Goal: Information Seeking & Learning: Learn about a topic

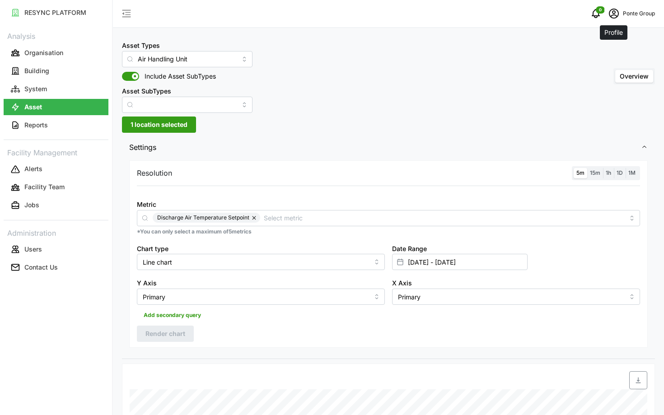
click at [615, 16] on icon "schedule" at bounding box center [614, 13] width 11 height 11
click at [602, 71] on div "Logout" at bounding box center [622, 68] width 64 height 10
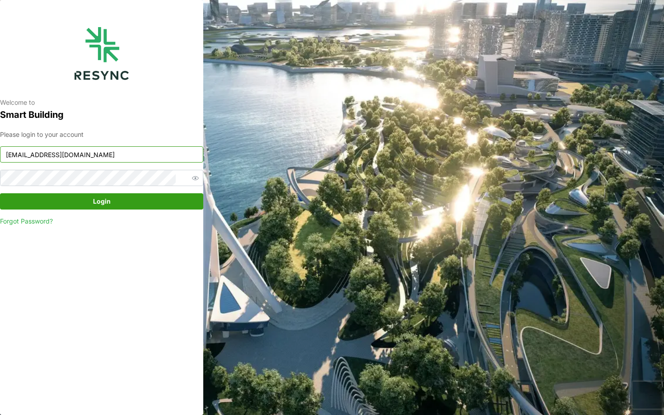
click at [127, 156] on input "ponte_group_internal@resynctech.com" at bounding box center [101, 154] width 203 height 16
click at [149, 163] on div "Please login to your account mandai_internal@resynctech.com Login Forgot Passwo…" at bounding box center [101, 178] width 203 height 97
click at [159, 152] on input "mandai_internal@resynctech.com" at bounding box center [101, 154] width 203 height 16
type input "mandai_display@resynctech.com"
click at [172, 203] on span "Login" at bounding box center [102, 201] width 186 height 15
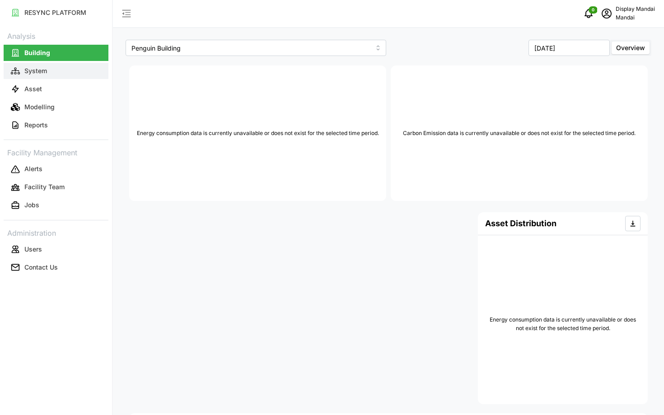
click at [87, 71] on button "System" at bounding box center [56, 71] width 105 height 16
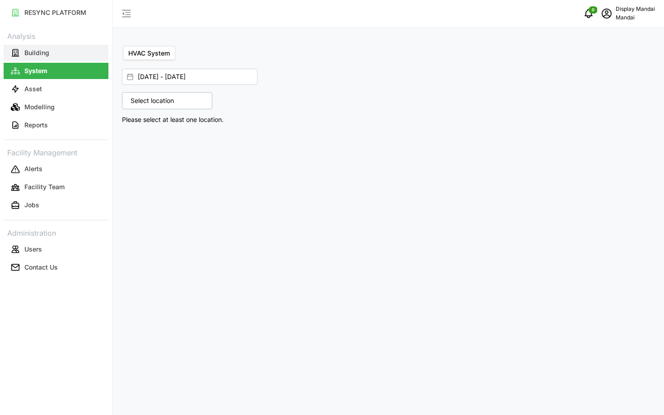
click at [65, 52] on button "Building" at bounding box center [56, 53] width 105 height 16
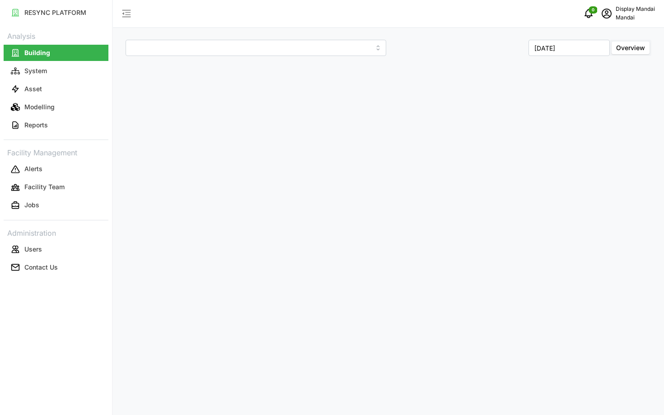
type input "Penguin Building"
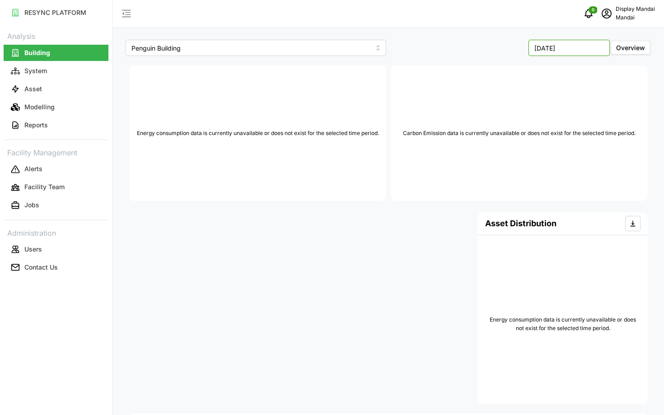
click at [600, 47] on input "September 2025" at bounding box center [569, 48] width 81 height 16
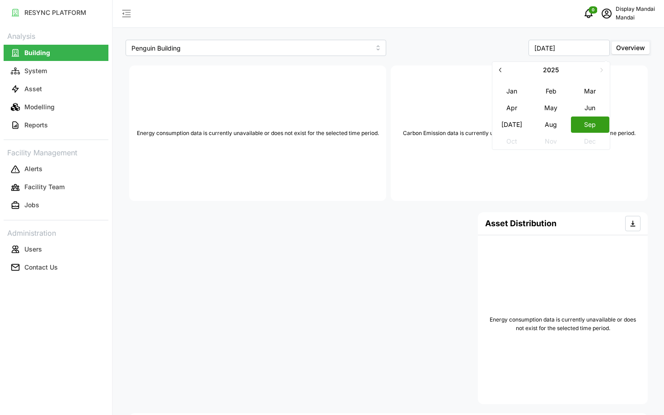
click at [619, 47] on span "Overview" at bounding box center [630, 48] width 29 height 8
click at [612, 42] on input "Overview" at bounding box center [612, 42] width 0 height 0
click at [544, 132] on button "Aug" at bounding box center [551, 124] width 39 height 16
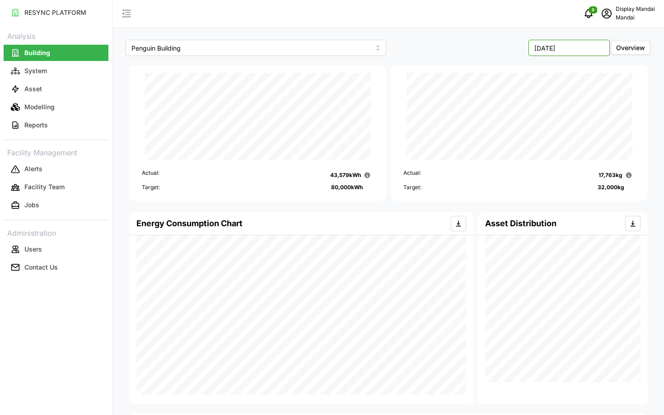
click at [561, 52] on input "August 2025" at bounding box center [569, 48] width 81 height 16
click at [588, 123] on button "Sep" at bounding box center [590, 124] width 39 height 16
type input "September 2025"
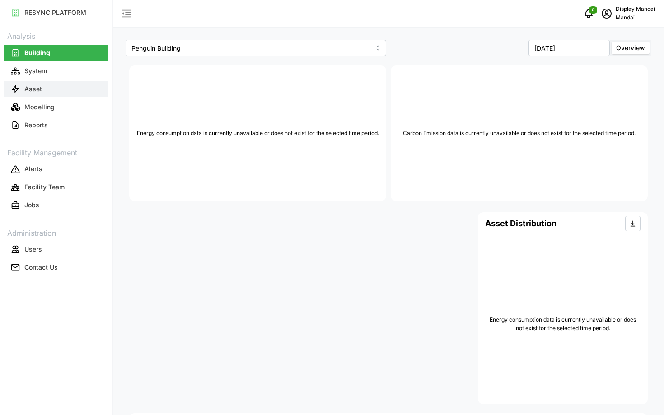
click at [47, 87] on button "Asset" at bounding box center [56, 89] width 105 height 16
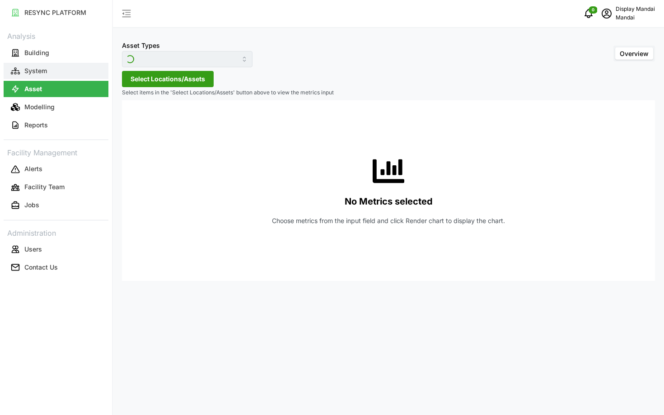
click at [32, 74] on p "System" at bounding box center [35, 70] width 23 height 9
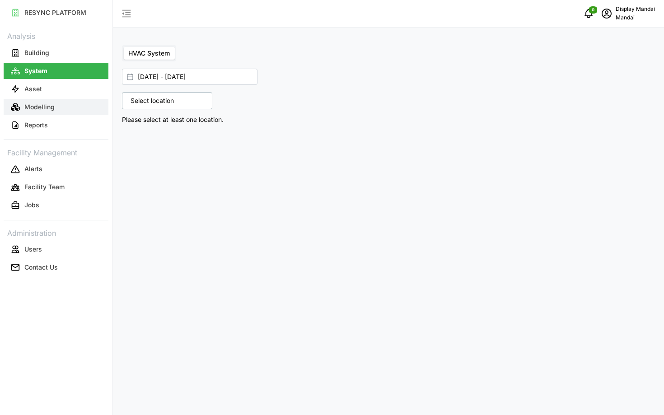
click at [32, 108] on p "Modelling" at bounding box center [39, 107] width 30 height 9
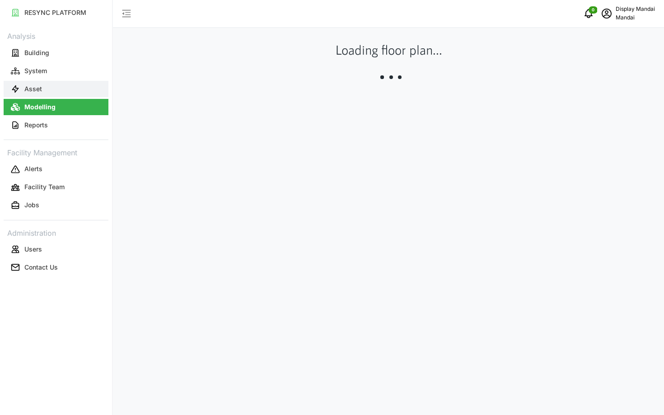
click at [45, 96] on button "Asset" at bounding box center [56, 89] width 105 height 16
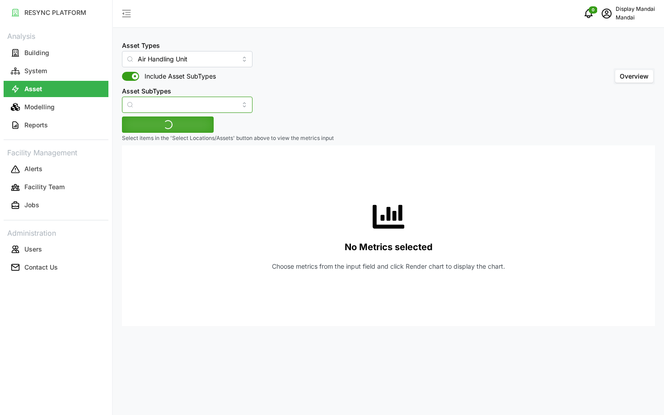
click at [178, 104] on input "Asset SubTypes" at bounding box center [187, 105] width 131 height 16
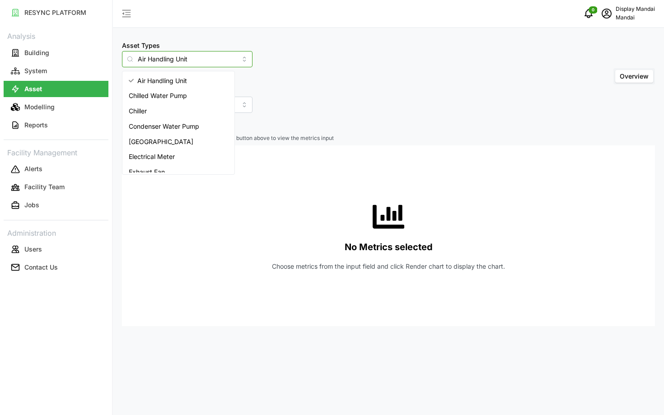
click at [195, 59] on input "Air Handling Unit" at bounding box center [187, 59] width 131 height 16
click at [182, 111] on div "Chiller" at bounding box center [178, 111] width 108 height 15
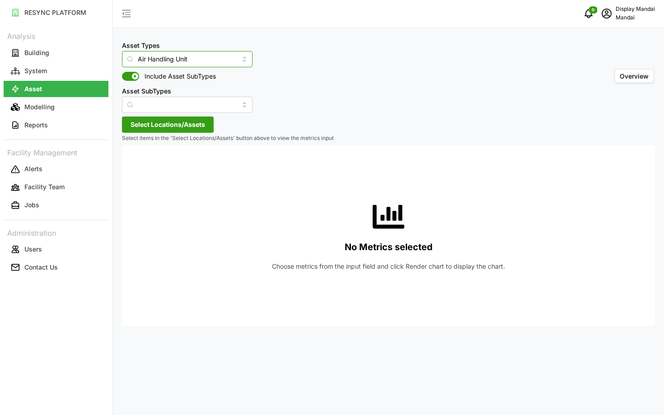
type input "Chiller"
click at [160, 108] on input "Asset SubTypes" at bounding box center [187, 105] width 131 height 16
click at [296, 176] on div "No Metrics selected Choose metrics from the input field and click Render chart …" at bounding box center [388, 236] width 519 height 181
click at [202, 119] on span "Select Locations/Assets" at bounding box center [168, 124] width 75 height 15
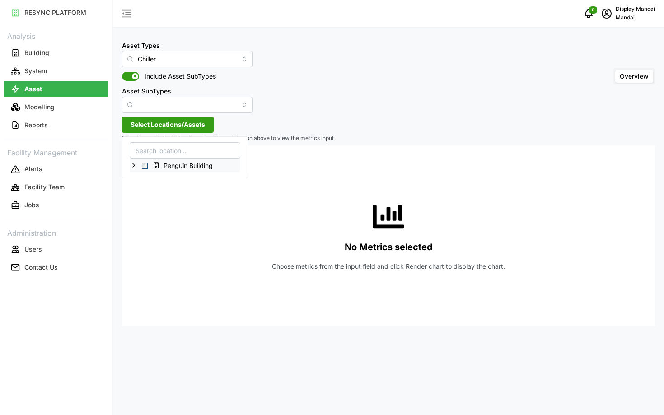
click at [146, 165] on span "Select Penguin Building" at bounding box center [145, 166] width 6 height 6
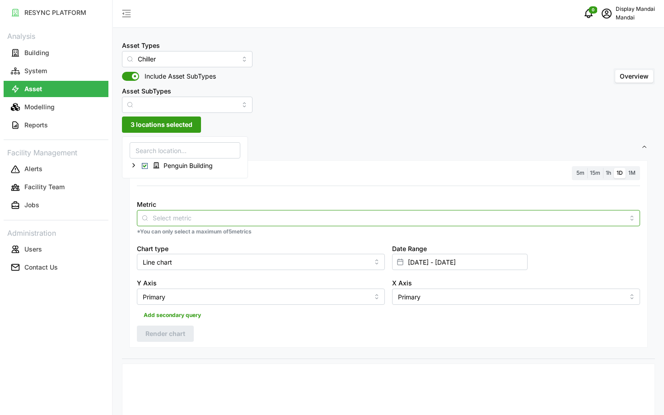
click at [205, 221] on input "Metric" at bounding box center [389, 218] width 472 height 10
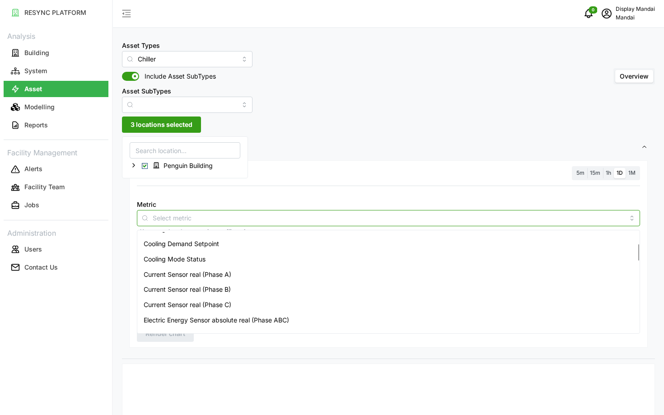
scroll to position [70, 0]
click at [214, 320] on span "Electric Energy Sensor absolute real (Phase ABC)" at bounding box center [217, 322] width 146 height 10
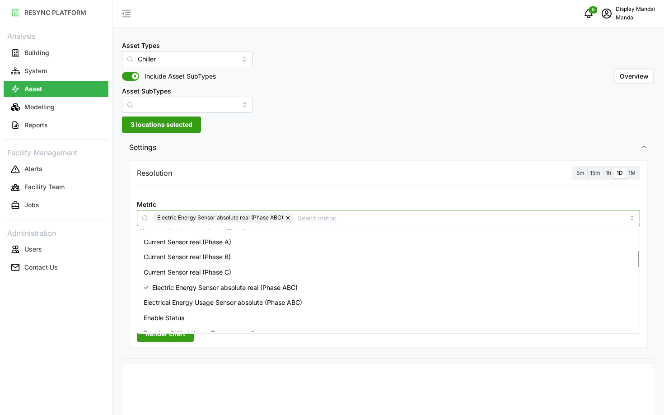
scroll to position [111, 0]
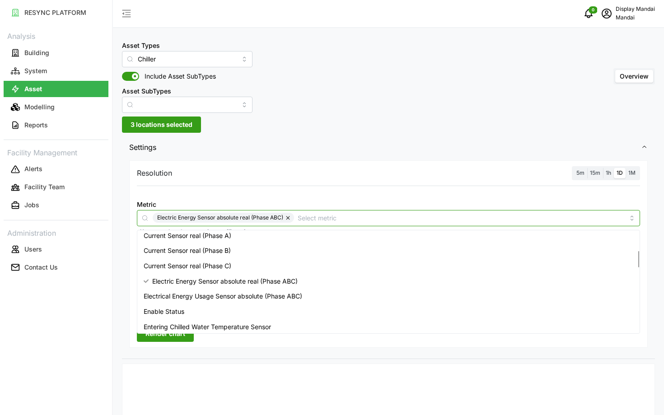
click at [231, 298] on span "Electrical Energy Usage Sensor absolute (Phase ABC)" at bounding box center [223, 297] width 159 height 10
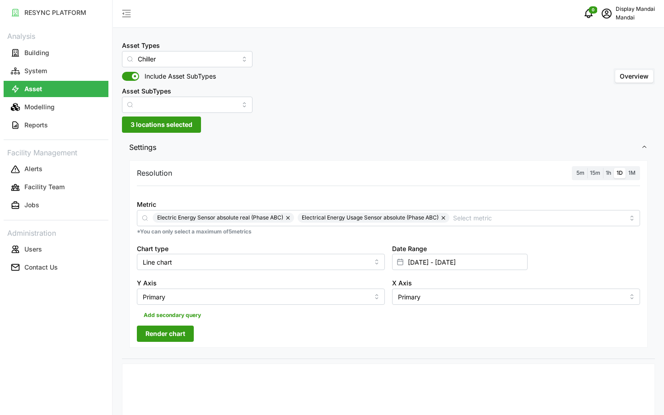
click at [170, 333] on span "Render chart" at bounding box center [166, 333] width 40 height 15
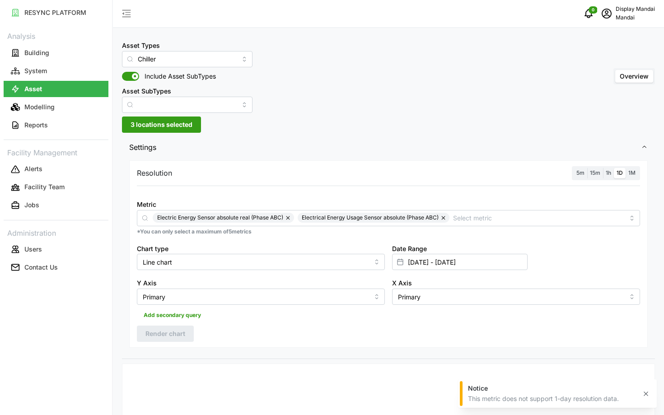
click at [575, 176] on label "5m" at bounding box center [581, 173] width 14 height 10
click at [574, 168] on input "5m" at bounding box center [574, 168] width 0 height 0
click at [151, 339] on span "Render chart" at bounding box center [166, 333] width 40 height 15
click at [456, 265] on input "05 Sep 2025 - 05 Sep 2025" at bounding box center [460, 262] width 136 height 16
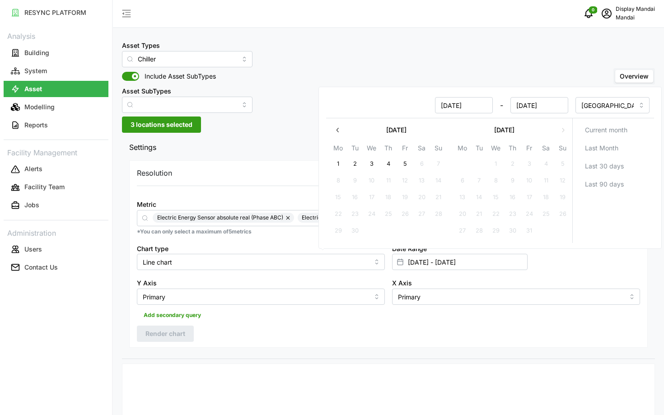
click at [334, 159] on button "1" at bounding box center [338, 164] width 16 height 16
type input "[DATE] - [DATE]"
type input "[DATE]"
click at [409, 161] on button "5" at bounding box center [405, 164] width 16 height 16
click at [301, 355] on div "Resolution 5m 15m 1h 1D 1M Metric Electric Energy Sensor absolute real (Phase A…" at bounding box center [388, 258] width 533 height 201
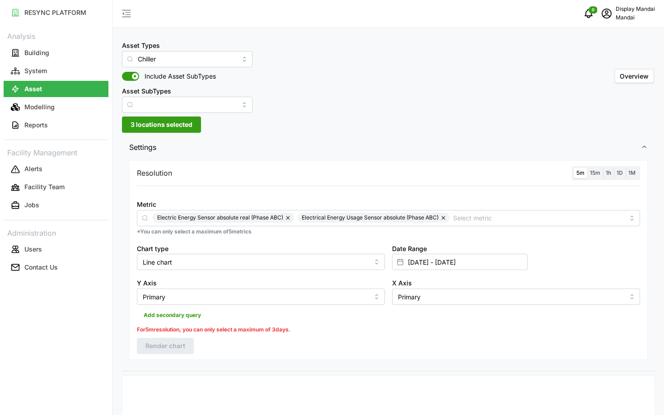
click at [612, 174] on label "1h" at bounding box center [608, 173] width 11 height 10
click at [603, 168] on input "1h" at bounding box center [603, 168] width 0 height 0
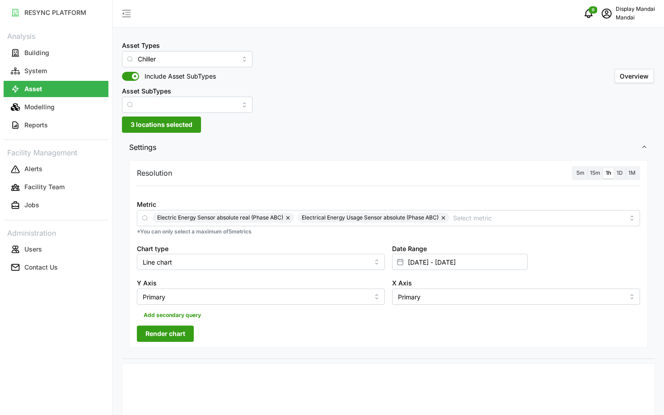
click at [174, 339] on span "Render chart" at bounding box center [166, 333] width 40 height 15
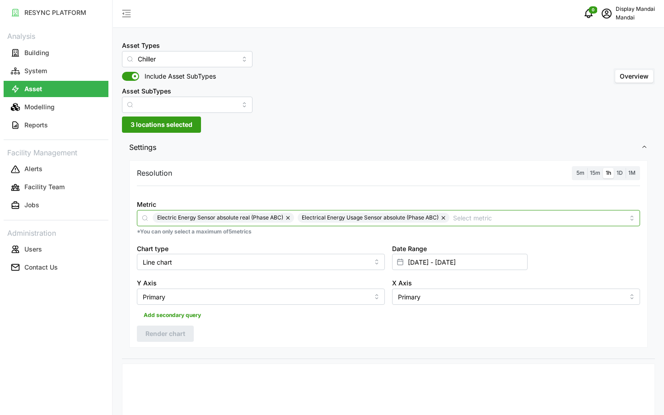
click at [481, 212] on div "Electric Energy Sensor absolute real (Phase ABC) Electrical Energy Usage Sensor…" at bounding box center [389, 218] width 504 height 16
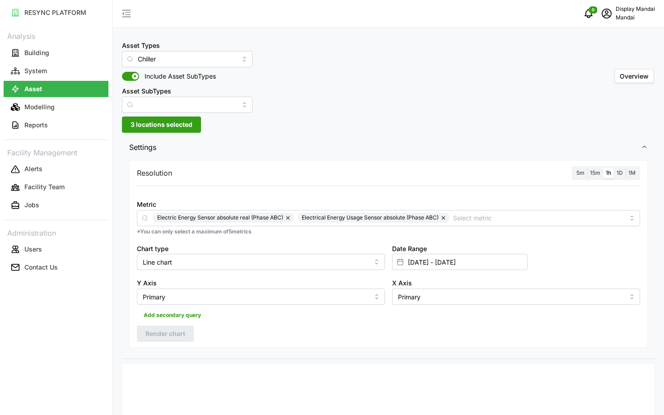
click at [304, 189] on div at bounding box center [388, 191] width 511 height 7
click at [513, 261] on input "[DATE] - [DATE]" at bounding box center [460, 262] width 136 height 16
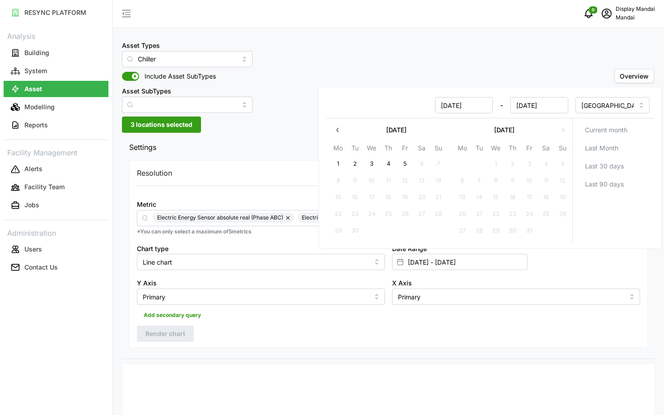
click at [339, 135] on button "button" at bounding box center [338, 130] width 16 height 16
click at [461, 226] on button "25" at bounding box center [463, 231] width 16 height 16
type input "25 Aug 2025 - 05 Sep 2025"
type input "[DATE]"
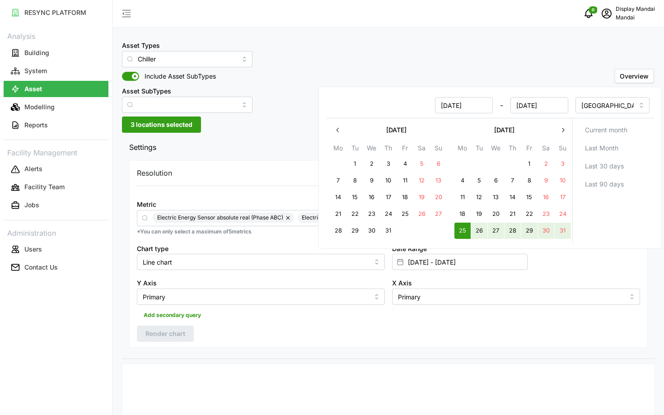
click at [561, 232] on button "31" at bounding box center [563, 231] width 16 height 16
type input "[DATE] - [DATE]"
type input "[DATE]"
click at [380, 358] on div "Resolution 5m 15m 1h 1D 1M Metric Electric Energy Sensor absolute real (Phase A…" at bounding box center [388, 258] width 533 height 201
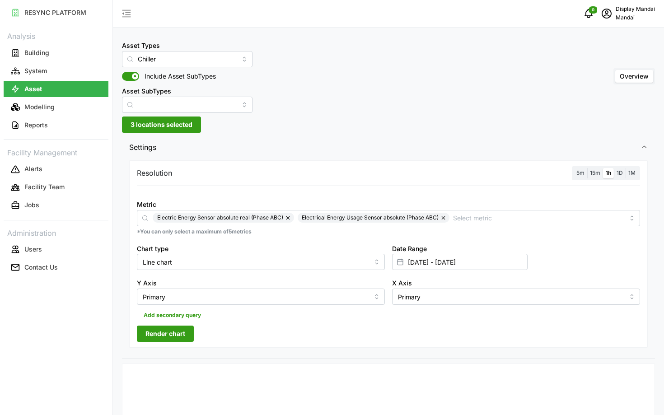
click at [178, 330] on span "Render chart" at bounding box center [166, 333] width 40 height 15
click at [505, 261] on input "[DATE] - [DATE]" at bounding box center [460, 262] width 136 height 16
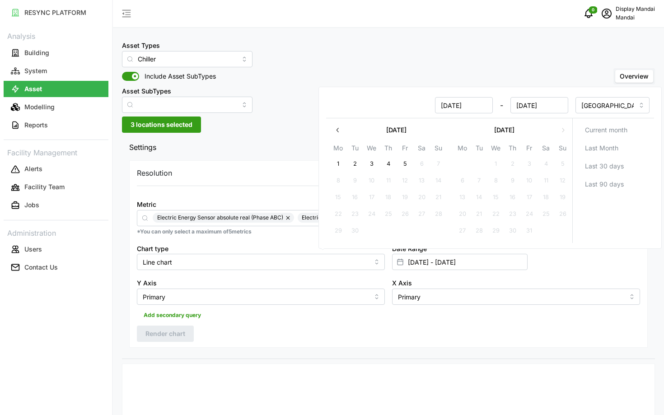
click at [341, 128] on icon "button" at bounding box center [337, 130] width 7 height 7
click at [466, 212] on button "18" at bounding box center [463, 214] width 16 height 16
type input "18 Aug 2025 - 31 Aug 2025"
type input "18 Aug 2025"
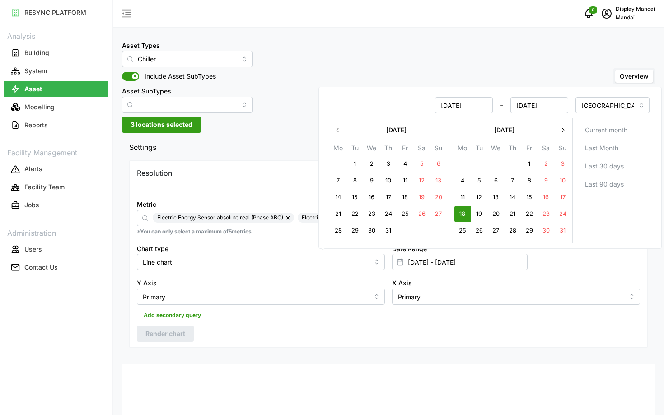
click at [569, 217] on button "24" at bounding box center [563, 214] width 16 height 16
type input "18 Aug 2025 - 24 Aug 2025"
type input "24 Aug 2025"
click at [473, 341] on div "Resolution 5m 15m 1h 1D 1M Metric Electric Energy Sensor absolute real (Phase A…" at bounding box center [388, 254] width 519 height 188
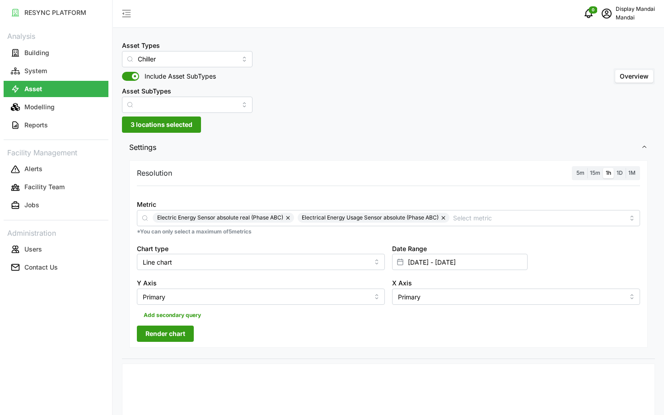
click at [170, 340] on span "Render chart" at bounding box center [166, 333] width 40 height 15
click at [492, 259] on input "18 Aug 2025 - 24 Aug 2025" at bounding box center [460, 262] width 136 height 16
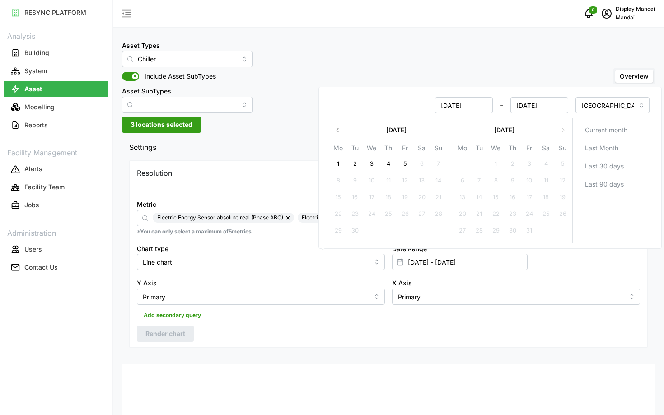
click at [338, 130] on icon "button" at bounding box center [337, 130] width 7 height 7
click at [469, 200] on button "11" at bounding box center [463, 197] width 16 height 16
type input "11 Aug 2025 - 24 Aug 2025"
type input "11 Aug 2025"
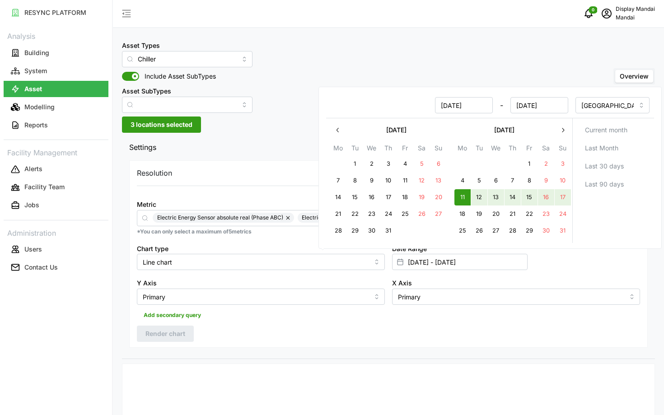
click at [556, 198] on button "17" at bounding box center [563, 197] width 16 height 16
type input "11 Aug 2025 - 17 Aug 2025"
type input "17 Aug 2025"
click at [400, 339] on div "Resolution 5m 15m 1h 1D 1M Metric Electric Energy Sensor absolute real (Phase A…" at bounding box center [388, 254] width 519 height 188
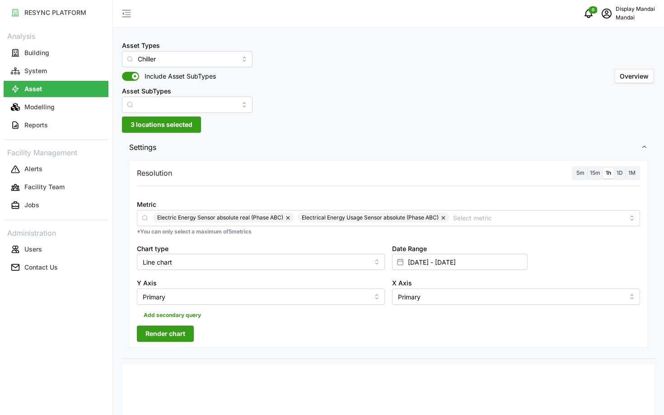
click at [163, 327] on span "Render chart" at bounding box center [166, 333] width 40 height 15
click at [503, 266] on input "11 Aug 2025 - 17 Aug 2025" at bounding box center [460, 262] width 136 height 16
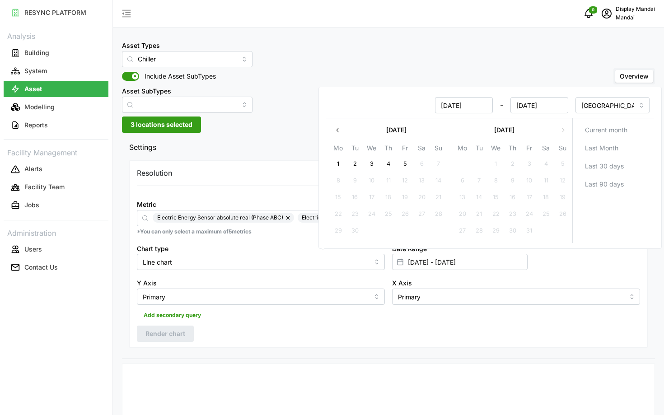
click at [345, 134] on button "button" at bounding box center [338, 130] width 16 height 16
click at [339, 215] on button "21" at bounding box center [338, 214] width 16 height 16
type input "21 Jul 2025 - 17 Aug 2025"
type input "21 Jul 2025"
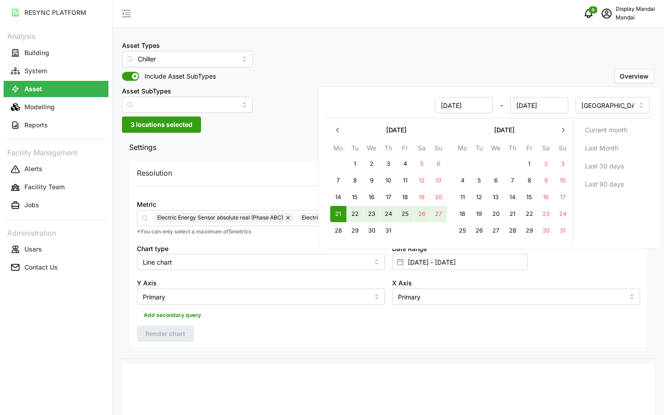
click at [438, 214] on button "27" at bounding box center [439, 214] width 16 height 16
type input "21 Jul 2025 - 27 Jul 2025"
type input "27 Jul 2025"
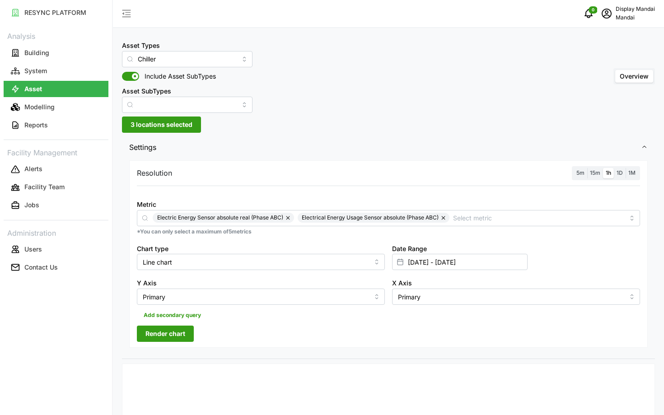
click at [168, 334] on span "Render chart" at bounding box center [166, 333] width 40 height 15
click at [491, 251] on div "Date Range 21 Jul 2025 - 27 Jul 2025" at bounding box center [460, 257] width 136 height 28
click at [476, 273] on div "Date Range 21 Jul 2025 - 27 Jul 2025" at bounding box center [516, 257] width 255 height 35
click at [454, 266] on input "21 Jul 2025 - 27 Jul 2025" at bounding box center [460, 262] width 136 height 16
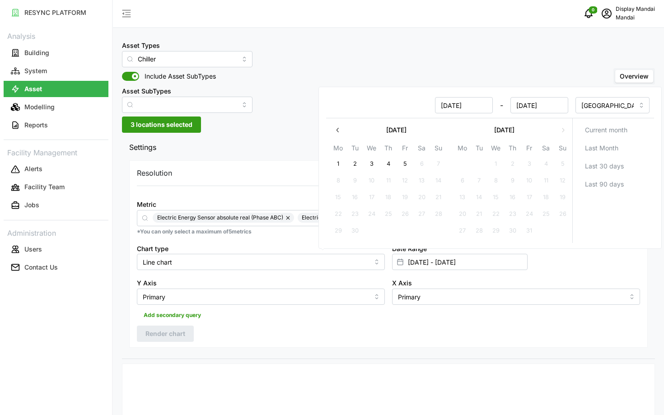
click at [331, 135] on button "button" at bounding box center [338, 130] width 16 height 16
click at [356, 160] on button "1" at bounding box center [355, 164] width 16 height 16
type input "01 Jul 2025 - 27 Jul 2025"
type input "[DATE]"
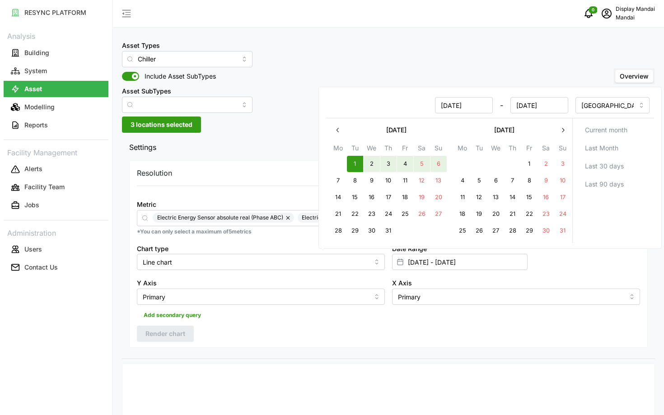
click at [436, 165] on button "6" at bounding box center [439, 164] width 16 height 16
type input "[DATE] - [DATE]"
type input "[DATE]"
click at [294, 334] on div "Resolution 5m 15m 1h 1D 1M Metric Electric Energy Sensor absolute real (Phase A…" at bounding box center [388, 254] width 519 height 188
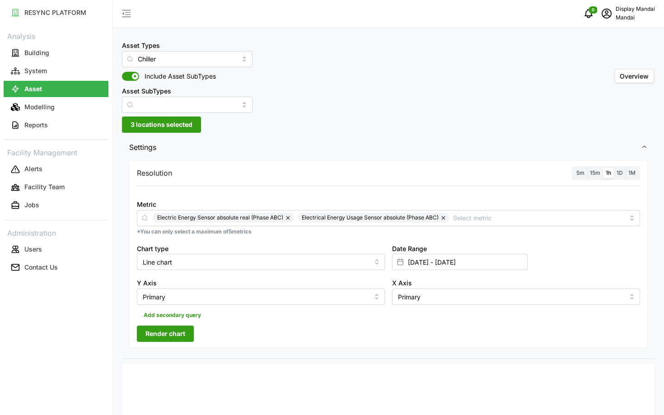
click at [193, 332] on button "Render chart" at bounding box center [165, 334] width 57 height 16
click at [180, 127] on span "3 locations selected" at bounding box center [162, 124] width 62 height 15
click at [42, 71] on p "System" at bounding box center [35, 70] width 23 height 9
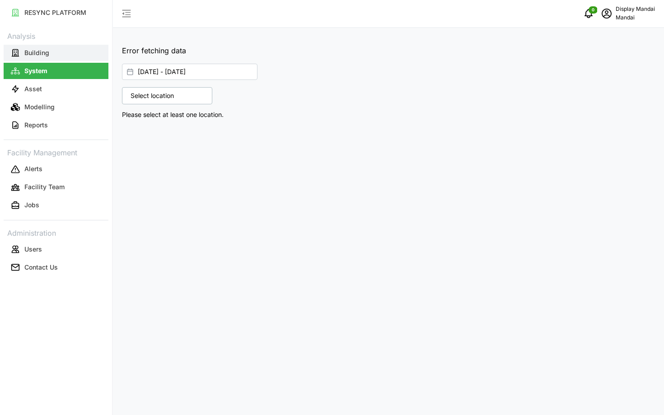
click at [62, 53] on button "Building" at bounding box center [56, 53] width 105 height 16
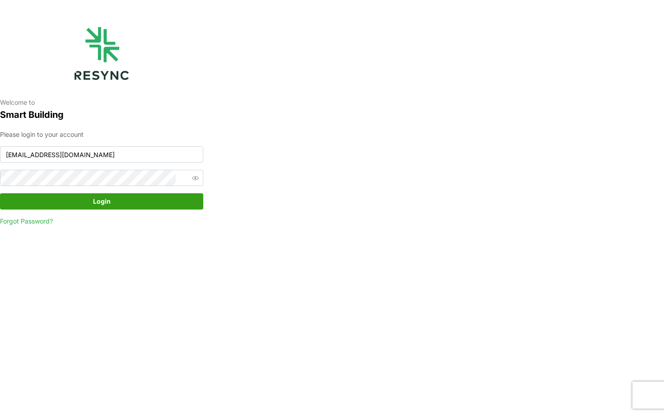
click at [125, 205] on span "Login" at bounding box center [102, 201] width 186 height 15
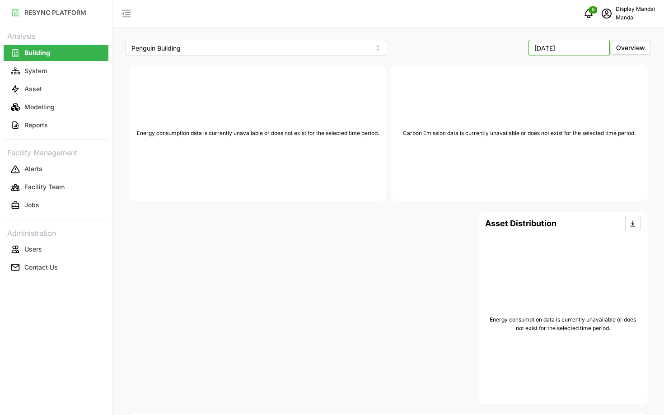
click at [585, 55] on input "[DATE]" at bounding box center [569, 48] width 81 height 16
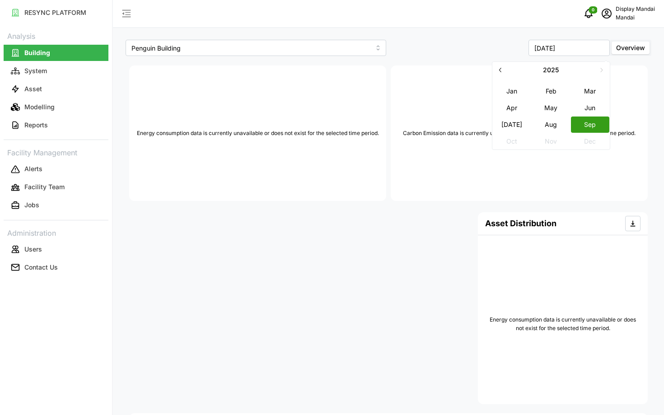
click at [559, 127] on button "Aug" at bounding box center [551, 124] width 39 height 16
type input "[DATE]"
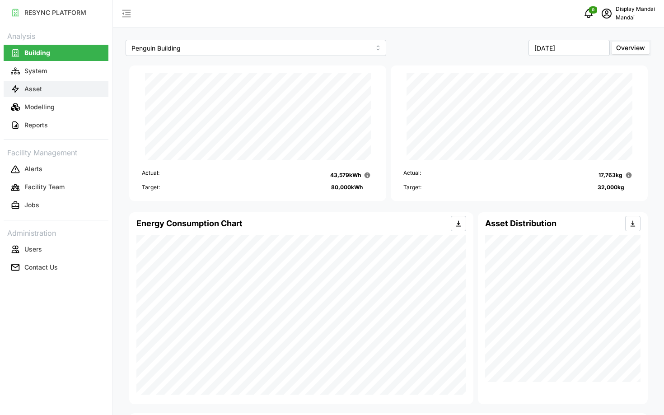
click at [37, 89] on p "Asset" at bounding box center [33, 89] width 18 height 9
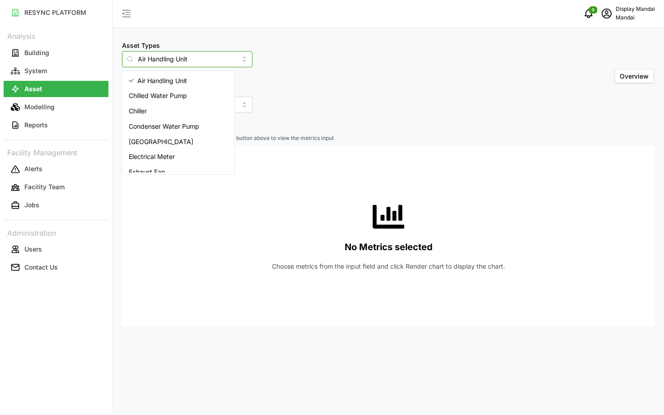
click at [176, 62] on input "Air Handling Unit" at bounding box center [187, 59] width 131 height 16
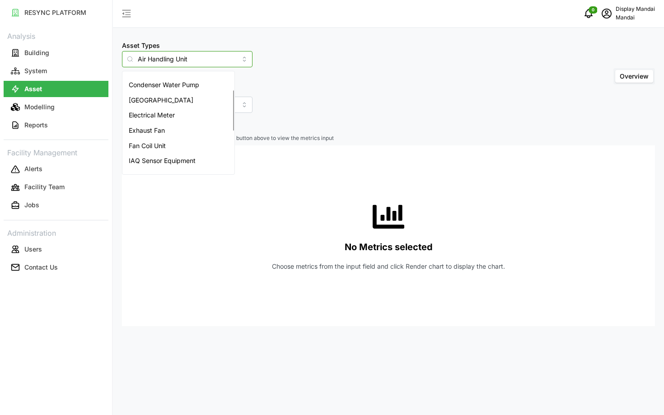
scroll to position [42, 0]
click at [164, 111] on span "Electrical Meter" at bounding box center [152, 114] width 46 height 10
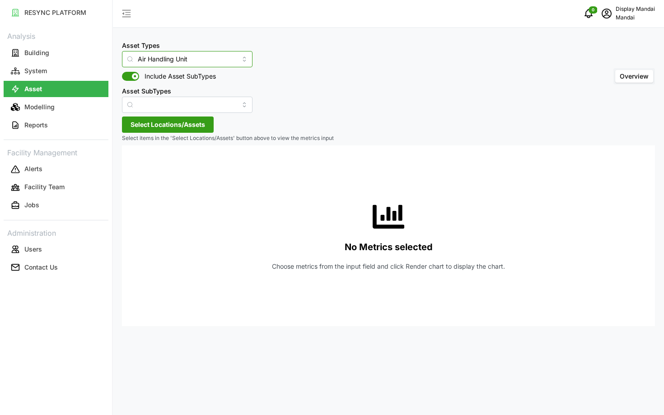
type input "Electrical Meter"
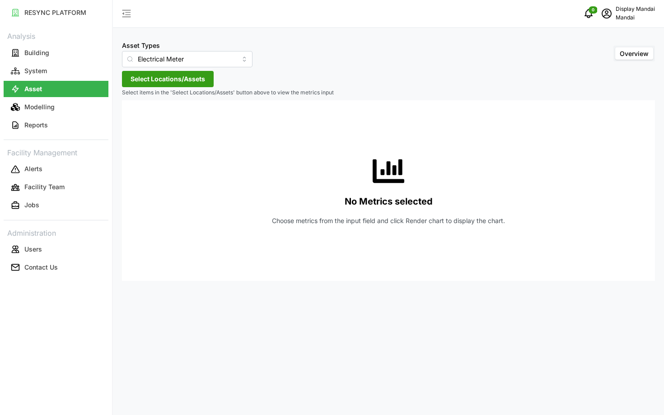
click at [181, 87] on div "Asset Types Electrical Meter Overview Select Locations/Assets Select items in t…" at bounding box center [388, 207] width 551 height 415
click at [170, 85] on span "Select Locations/Assets" at bounding box center [168, 78] width 75 height 15
click at [145, 122] on span "Select Penguin Building" at bounding box center [145, 121] width 6 height 6
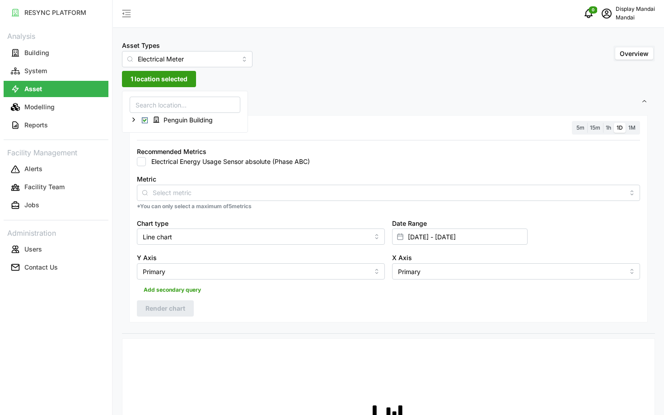
click at [181, 169] on div "Recommended Metrics Electrical Energy Usage Sensor absolute (Phase ABC)" at bounding box center [388, 156] width 511 height 28
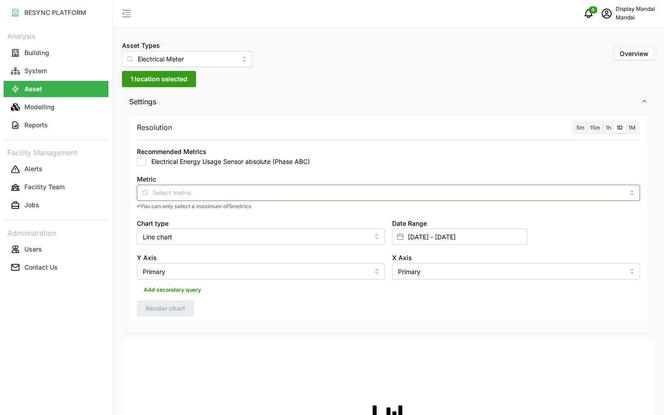
click at [174, 190] on input "Metric" at bounding box center [389, 193] width 472 height 10
click at [150, 164] on label "Electrical Energy Usage Sensor absolute (Phase ABC)" at bounding box center [228, 161] width 164 height 9
click at [146, 164] on input "Electrical Energy Usage Sensor absolute (Phase ABC)" at bounding box center [141, 161] width 9 height 9
checkbox input "true"
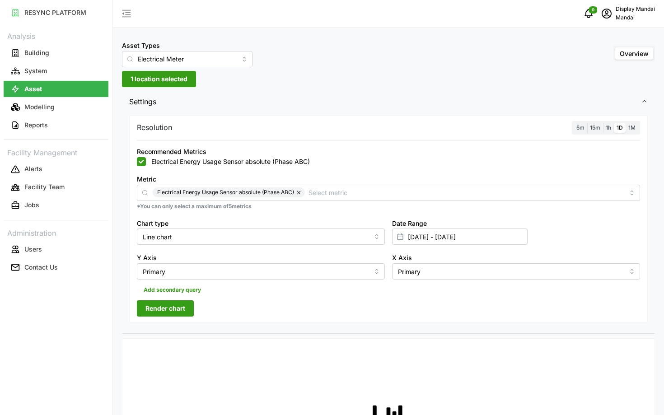
click at [167, 298] on div "Resolution 5m 15m 1h 1D 1M Recommended Metrics Electrical Energy Usage Sensor a…" at bounding box center [388, 219] width 519 height 208
click at [161, 314] on span "Render chart" at bounding box center [166, 308] width 40 height 15
click at [493, 238] on input "[DATE] - [DATE]" at bounding box center [460, 237] width 136 height 16
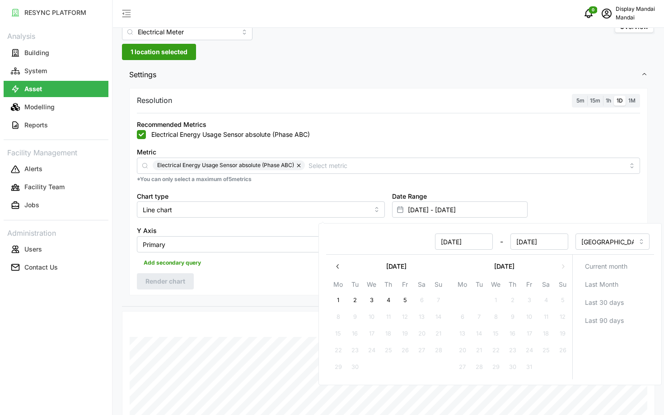
scroll to position [32, 0]
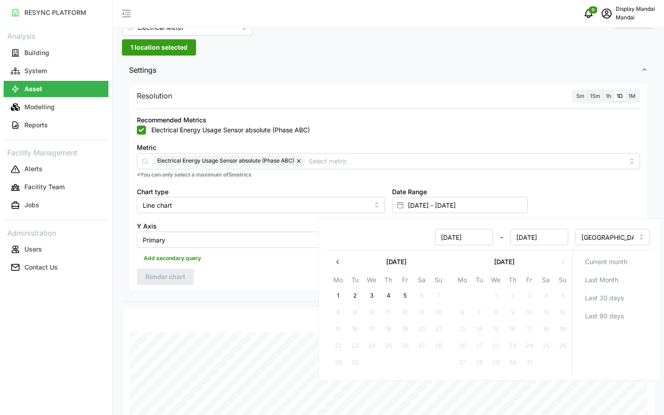
click at [334, 264] on button "button" at bounding box center [338, 262] width 16 height 16
click at [561, 264] on icon "button" at bounding box center [563, 262] width 7 height 7
click at [397, 295] on button "5" at bounding box center [405, 296] width 16 height 16
type input "[DATE] - [DATE]"
type input "[DATE]"
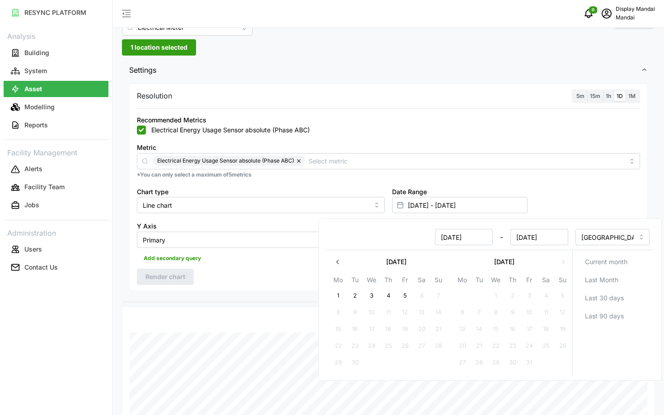
type input "[DATE]"
click at [334, 303] on button "1" at bounding box center [338, 296] width 16 height 16
type input "[DATE] - [DATE]"
type input "[DATE]"
click at [253, 297] on div "Resolution 5m 15m 1h 1D 1M Recommended Metrics Electrical Energy Usage Sensor a…" at bounding box center [388, 191] width 533 height 221
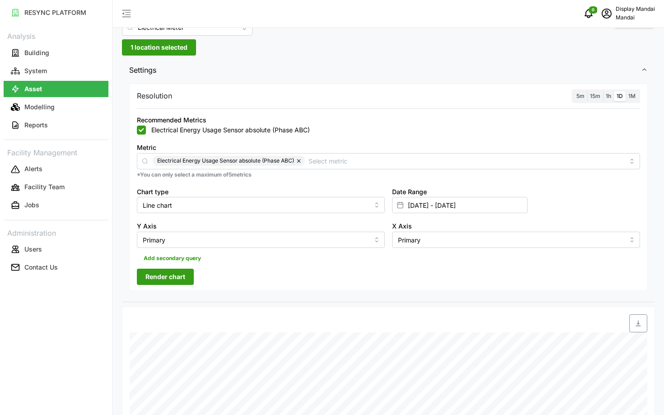
click at [159, 282] on span "Render chart" at bounding box center [166, 276] width 40 height 15
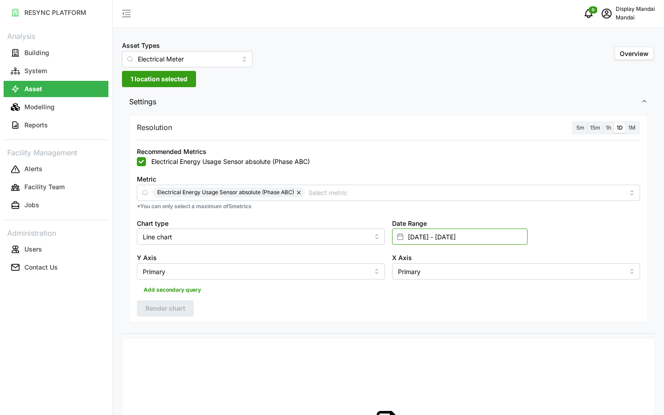
click at [430, 238] on input "[DATE] - [DATE]" at bounding box center [460, 237] width 136 height 16
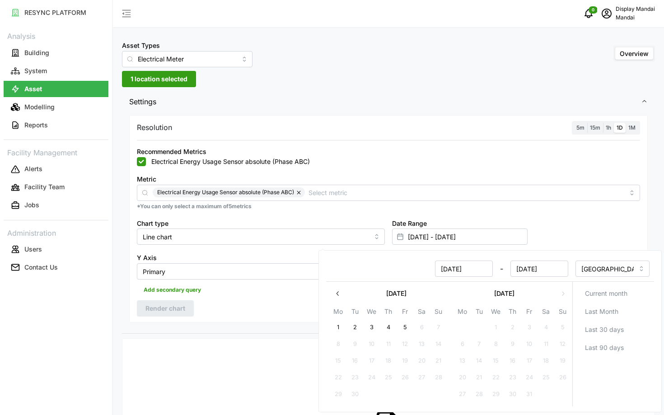
click at [334, 294] on icon "button" at bounding box center [337, 293] width 7 height 7
click at [556, 396] on button "31" at bounding box center [563, 394] width 16 height 16
type input "[DATE] - [DATE]"
type input "[DATE]"
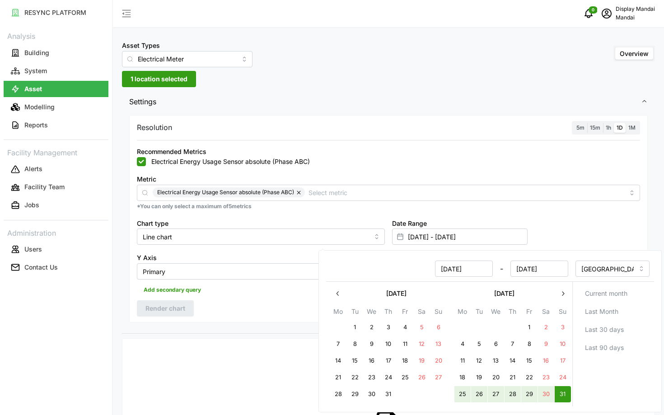
click at [460, 398] on button "25" at bounding box center [463, 394] width 16 height 16
type input "[DATE] - [DATE]"
type input "[DATE]"
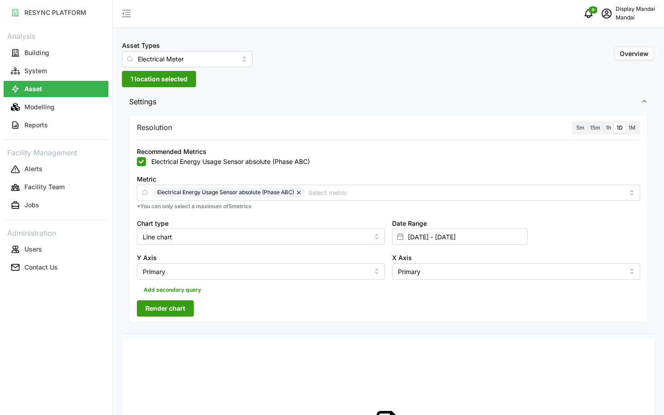
click at [170, 314] on span "Render chart" at bounding box center [166, 308] width 40 height 15
click at [58, 116] on link "Reports" at bounding box center [56, 125] width 105 height 18
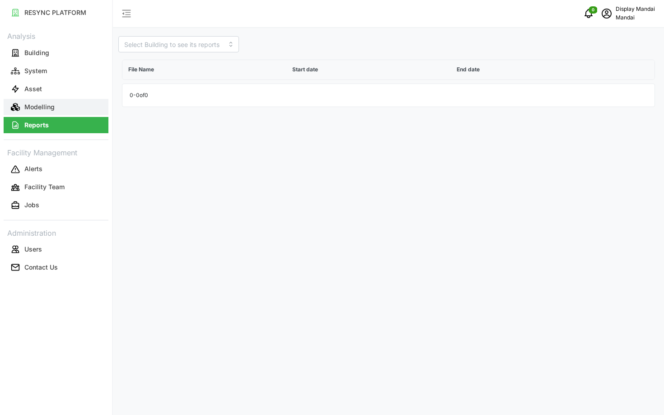
click at [37, 108] on p "Modelling" at bounding box center [39, 107] width 30 height 9
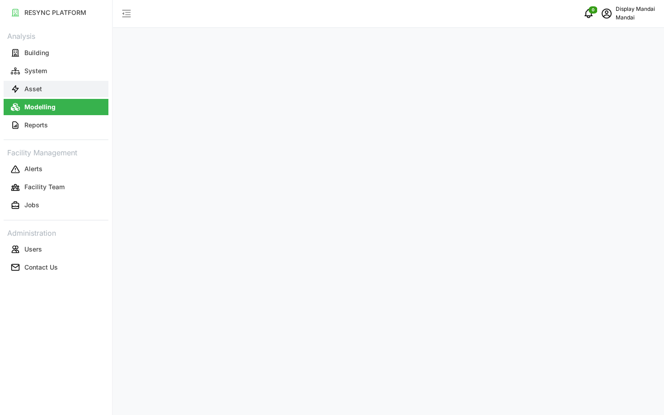
click at [50, 84] on button "Asset" at bounding box center [56, 89] width 105 height 16
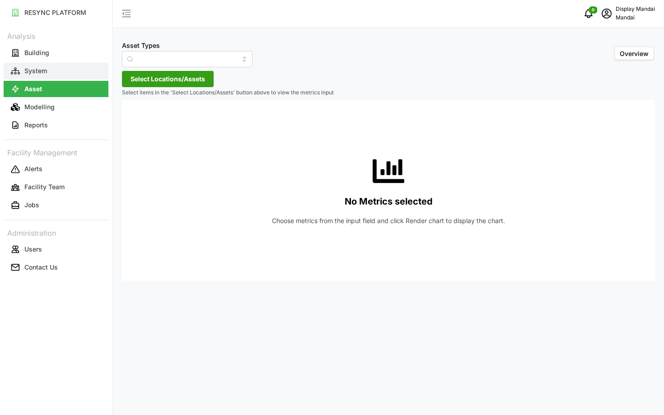
type input "Air Handling Unit"
click at [55, 76] on button "System" at bounding box center [56, 71] width 105 height 16
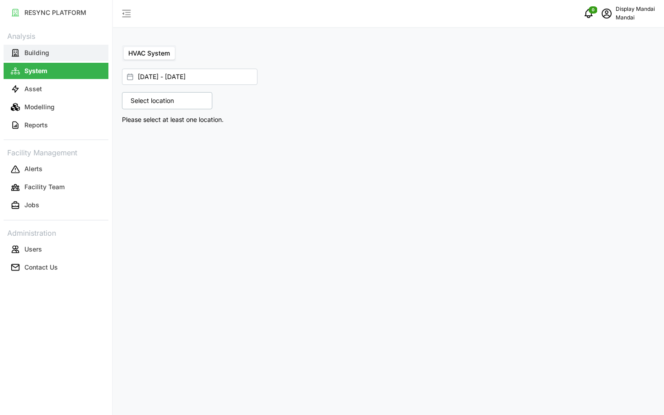
click at [73, 49] on button "Building" at bounding box center [56, 53] width 105 height 16
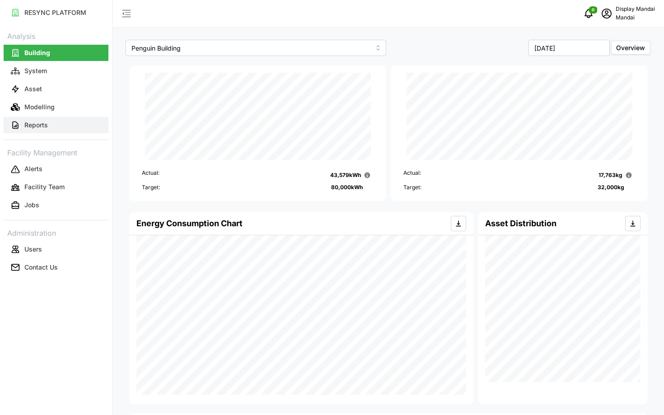
click at [35, 124] on p "Reports" at bounding box center [36, 125] width 24 height 9
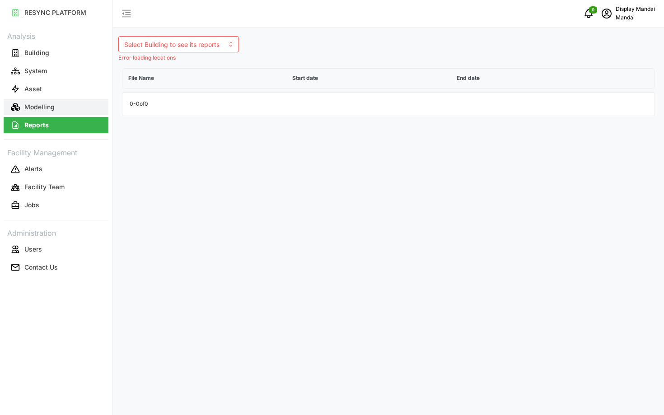
click at [45, 104] on p "Modelling" at bounding box center [39, 107] width 30 height 9
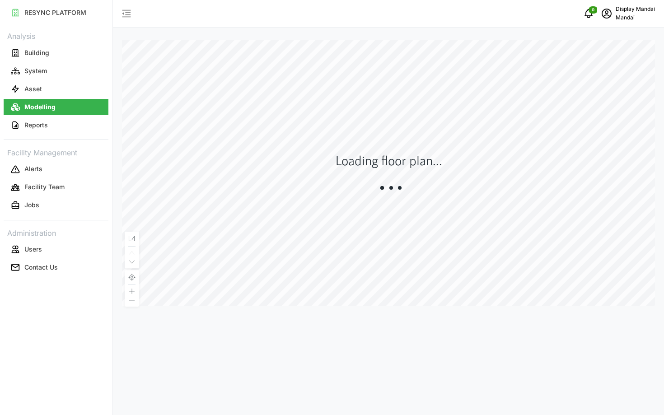
click at [62, 80] on link "Asset" at bounding box center [56, 89] width 105 height 18
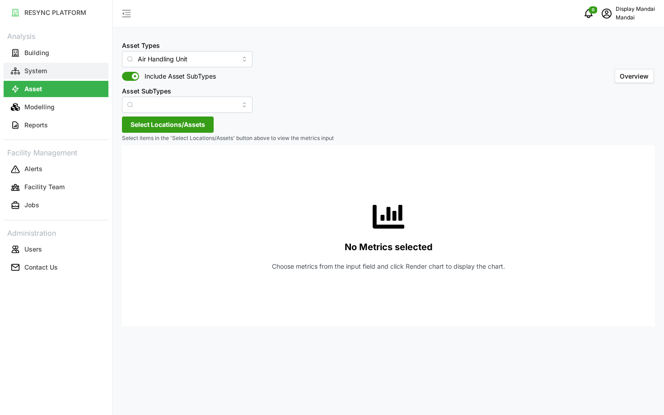
click at [52, 74] on button "System" at bounding box center [56, 71] width 105 height 16
